Goal: Task Accomplishment & Management: Complete application form

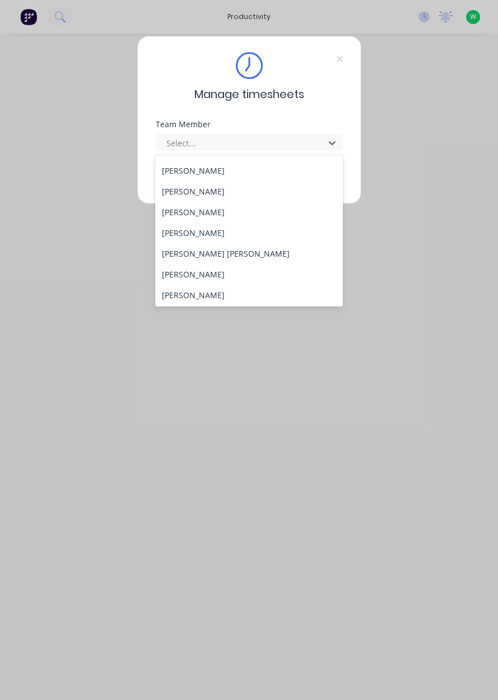
scroll to position [126, 0]
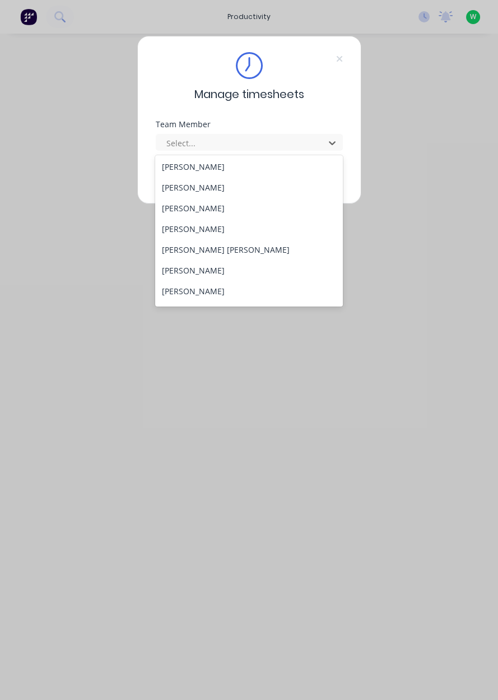
click at [189, 274] on div "[PERSON_NAME]" at bounding box center [249, 270] width 188 height 21
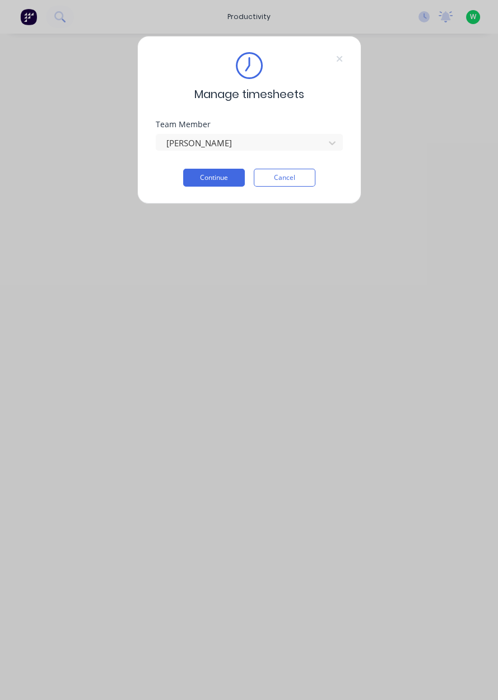
click at [216, 180] on button "Continue" at bounding box center [214, 178] width 62 height 18
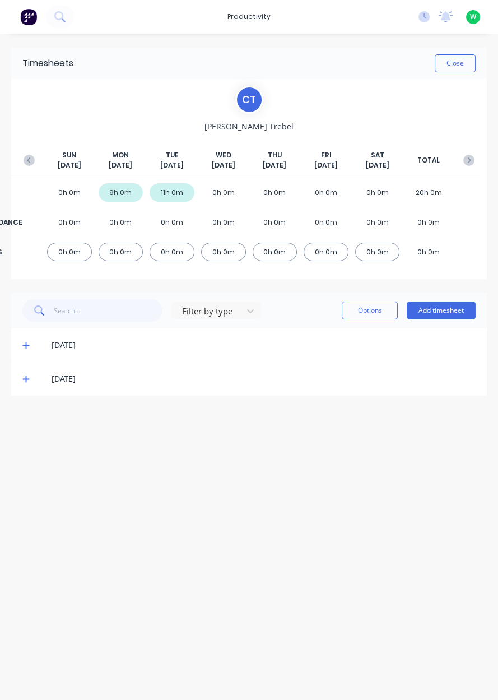
click at [441, 313] on button "Add timesheet" at bounding box center [441, 310] width 69 height 18
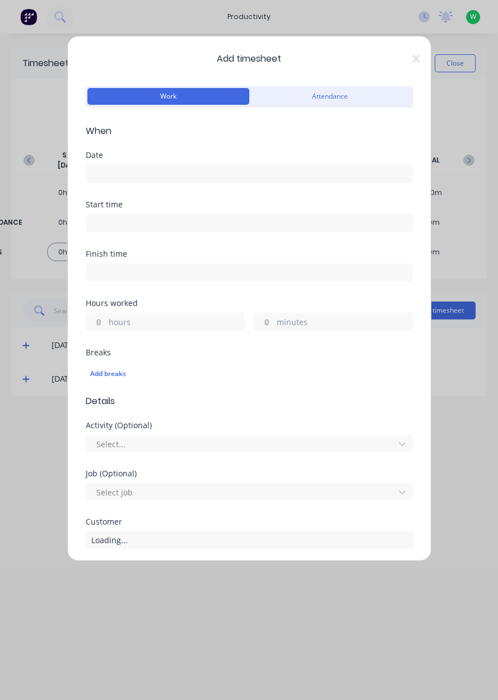
click at [118, 175] on input at bounding box center [249, 173] width 326 height 17
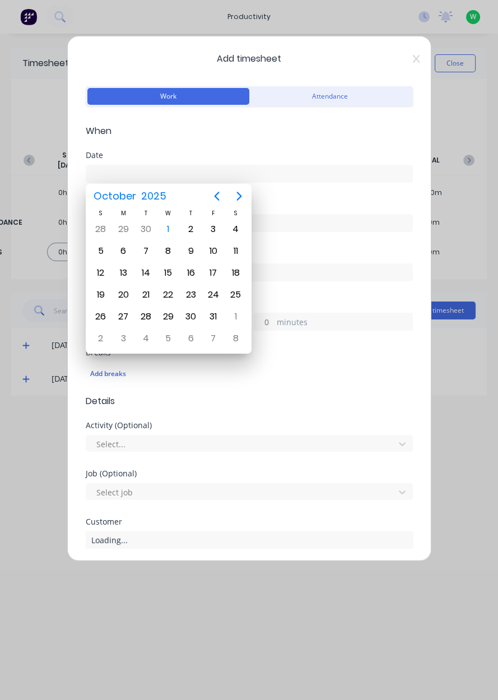
click at [173, 230] on div "1" at bounding box center [168, 229] width 17 height 17
type input "[DATE]"
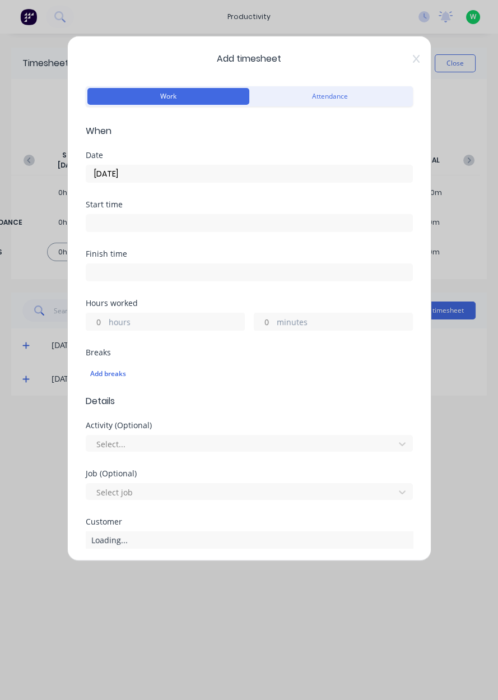
click at [131, 323] on label "hours" at bounding box center [177, 323] width 136 height 14
click at [106, 323] on input "hours" at bounding box center [96, 321] width 20 height 17
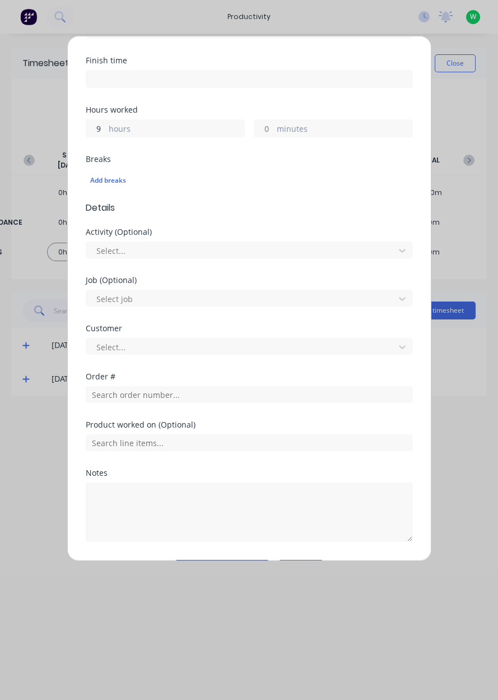
scroll to position [195, 0]
type input "9"
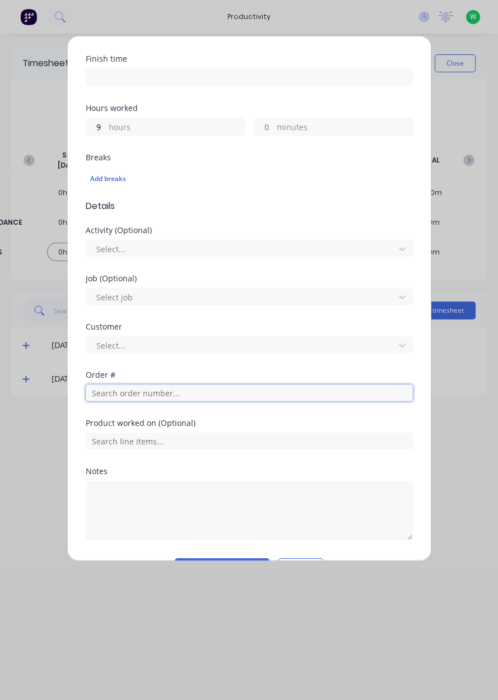
click at [124, 386] on input "text" at bounding box center [249, 392] width 327 height 17
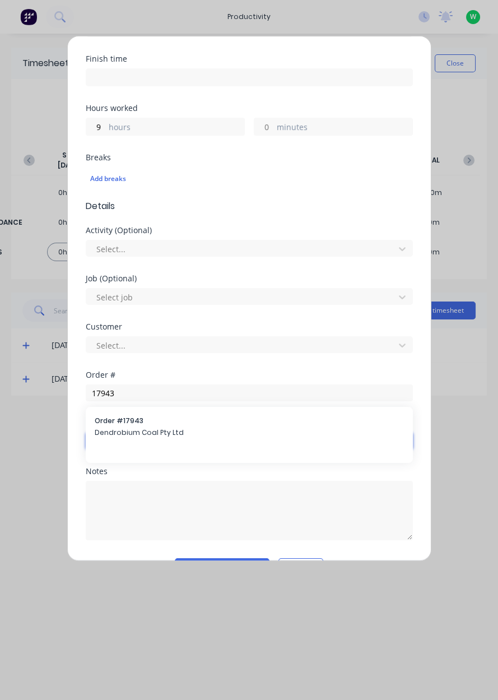
click at [129, 435] on input "text" at bounding box center [249, 441] width 327 height 17
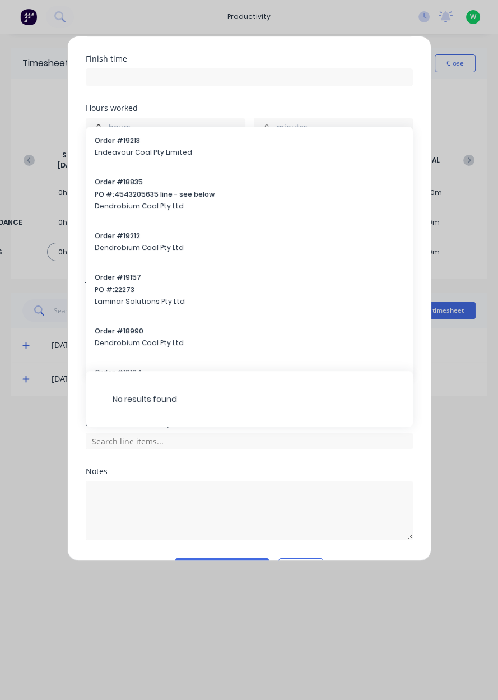
click at [158, 378] on div "No results found" at bounding box center [249, 399] width 327 height 56
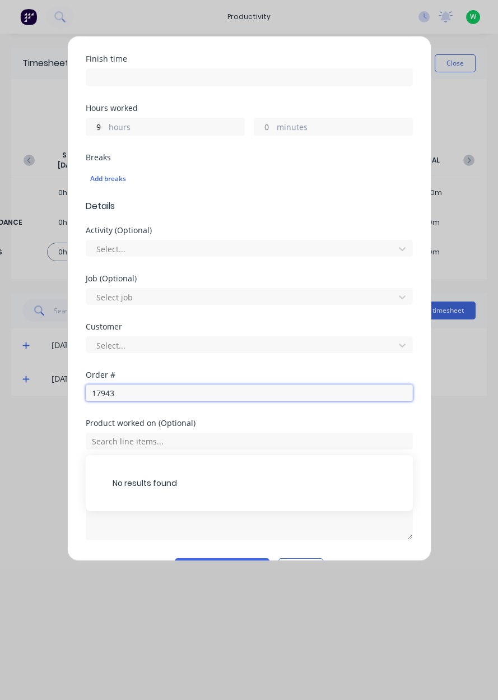
click at [137, 394] on input "17943" at bounding box center [249, 392] width 327 height 17
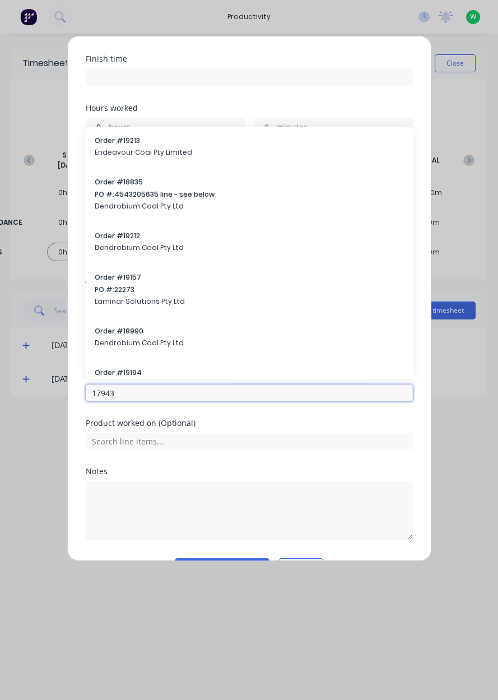
scroll to position [224, 0]
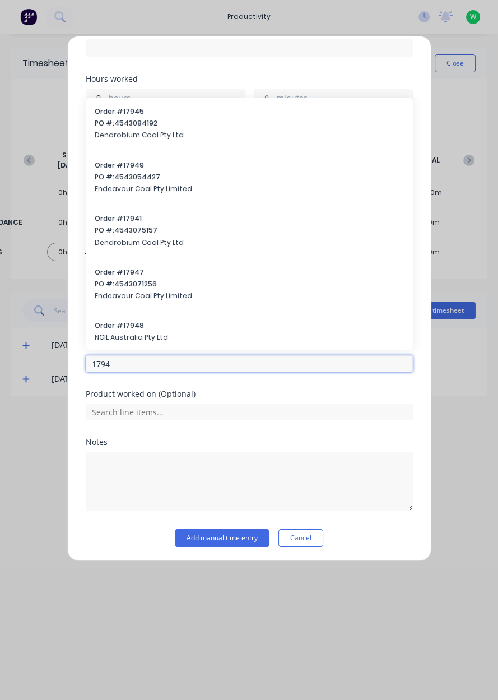
type input "17943"
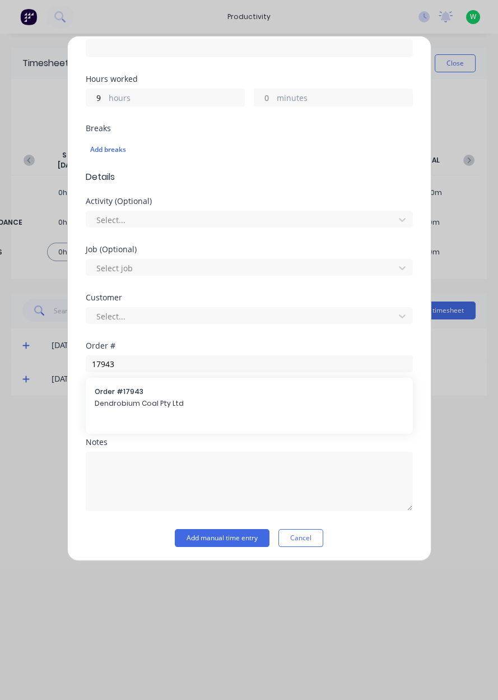
click at [133, 406] on span "Dendrobium Coal Pty Ltd" at bounding box center [249, 403] width 309 height 10
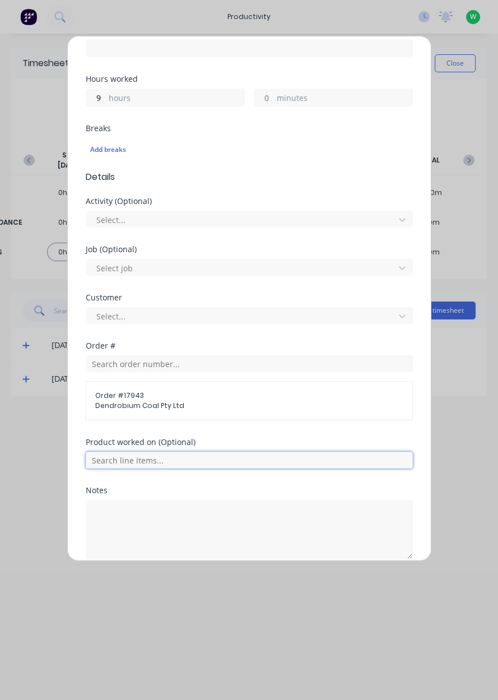
click at [138, 461] on input "text" at bounding box center [249, 460] width 327 height 17
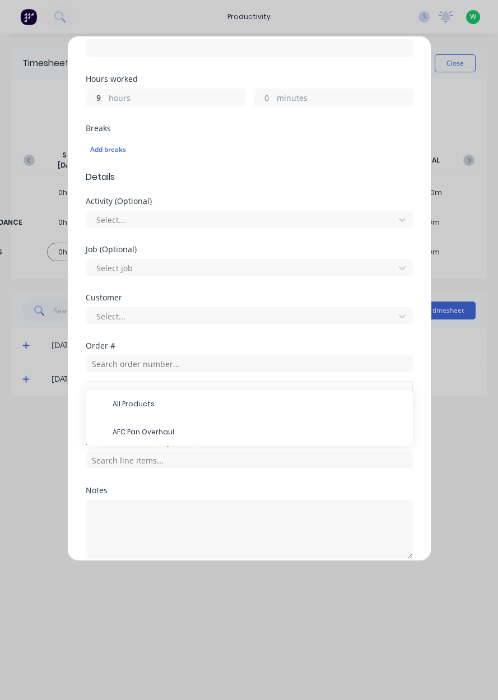
click at [150, 431] on span "AFC Pan Overhaul" at bounding box center [258, 432] width 291 height 10
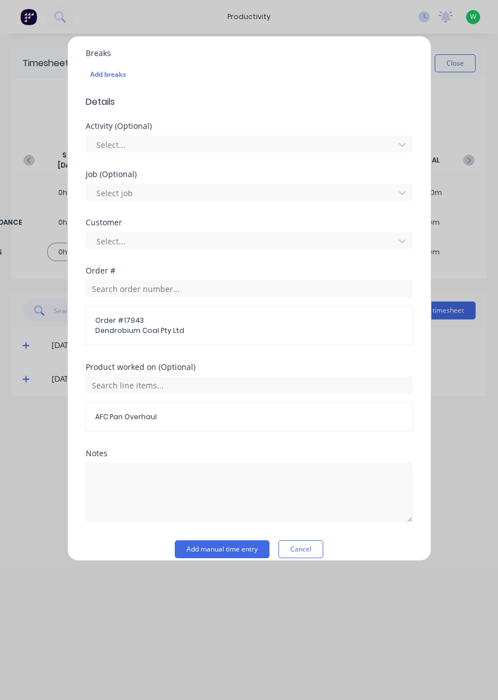
scroll to position [310, 0]
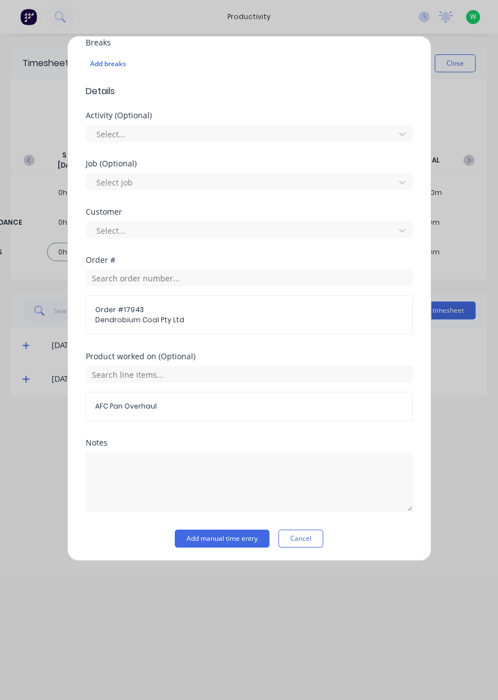
click at [229, 540] on button "Add manual time entry" at bounding box center [222, 538] width 95 height 18
